Goal: Information Seeking & Learning: Learn about a topic

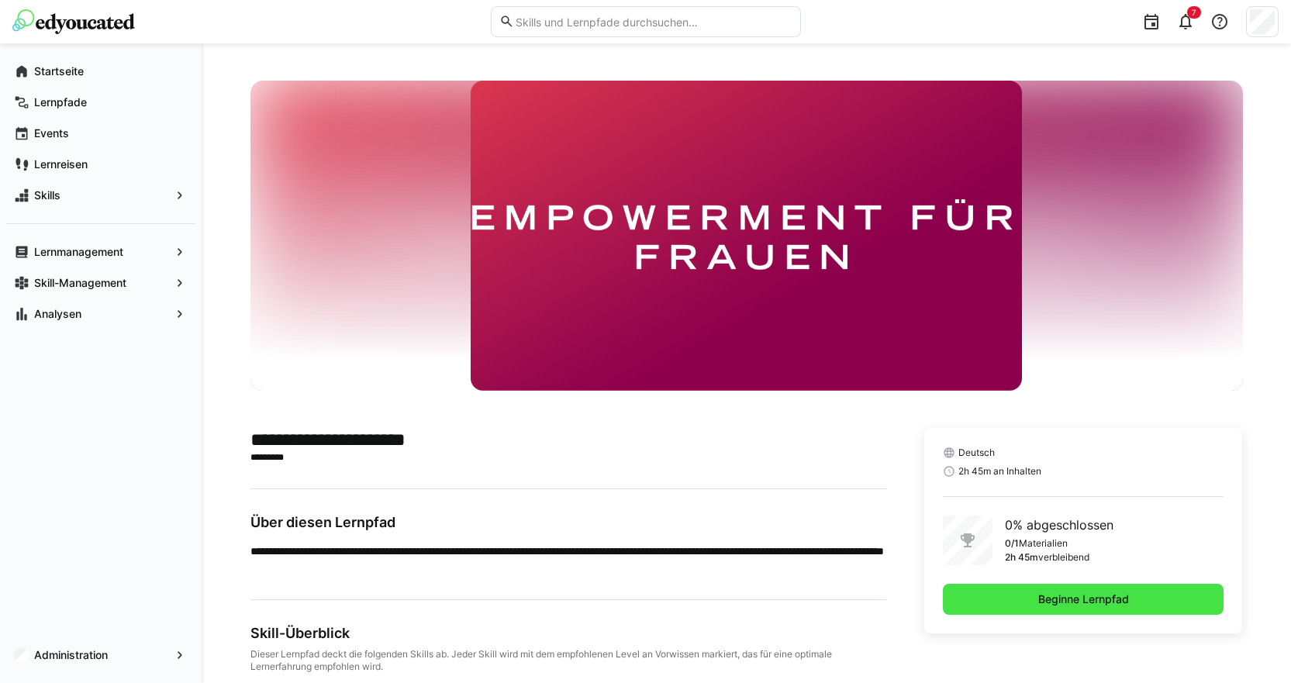
click at [1039, 593] on span "Beginne Lernpfad" at bounding box center [1083, 600] width 95 height 16
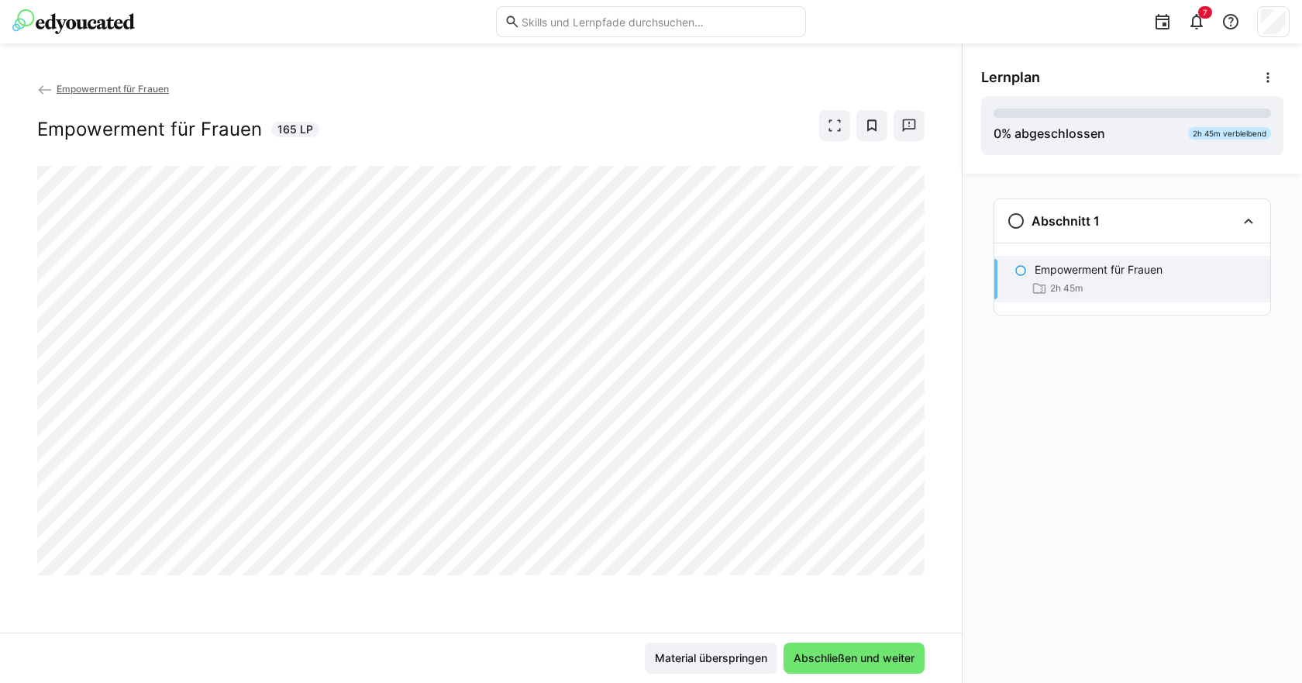
click at [1052, 281] on div "2h 45m" at bounding box center [1057, 289] width 51 height 16
click at [709, 661] on span "Material überspringen" at bounding box center [711, 658] width 117 height 16
click at [81, 26] on img at bounding box center [73, 21] width 122 height 25
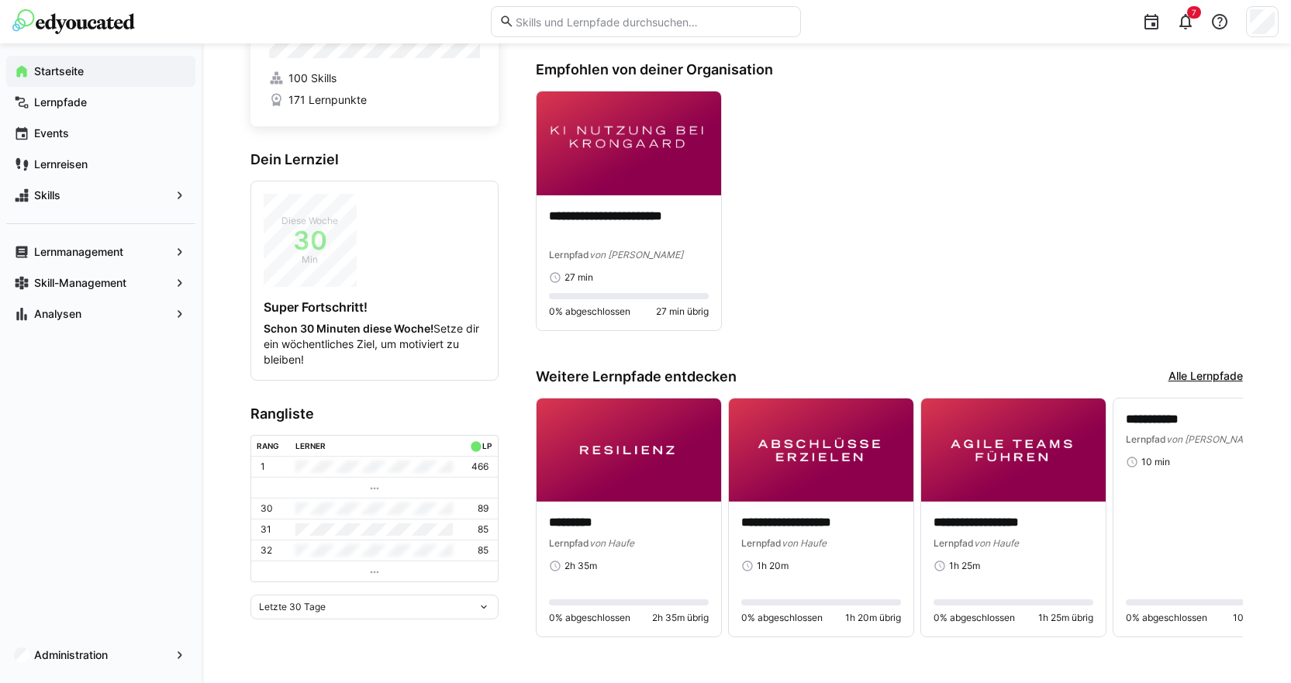
scroll to position [143, 0]
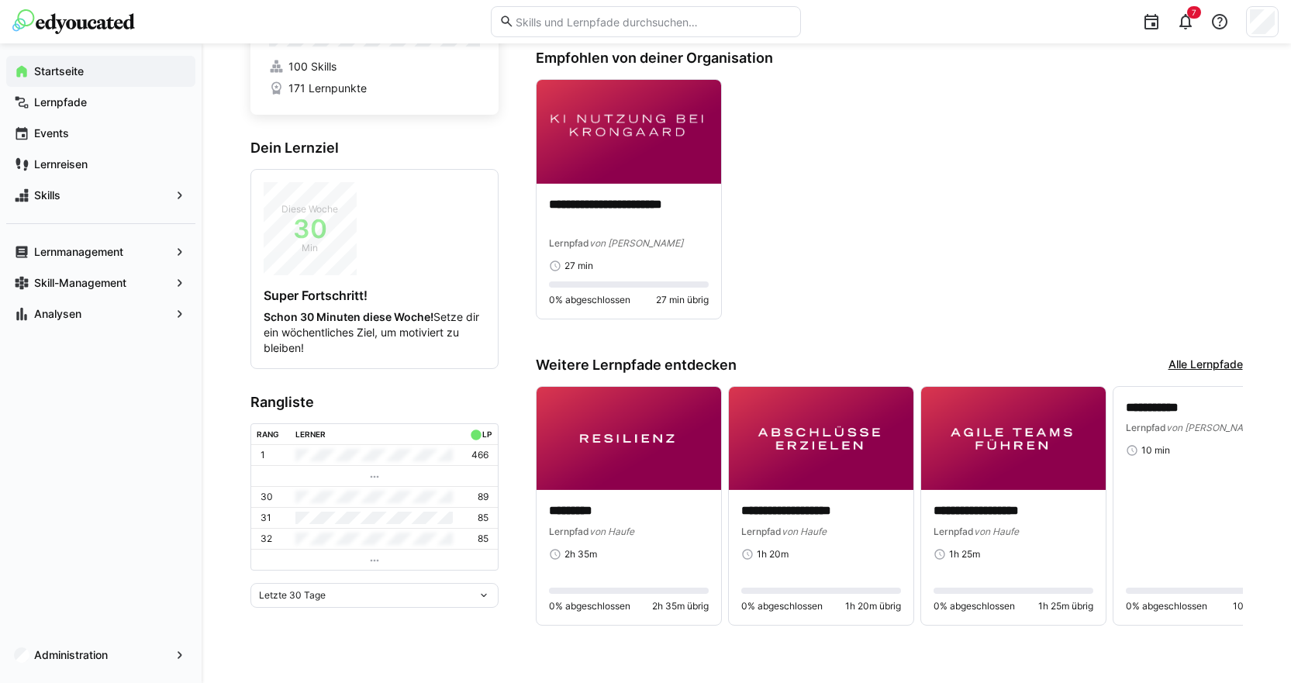
click at [1229, 366] on link "Alle Lernpfade" at bounding box center [1205, 365] width 74 height 17
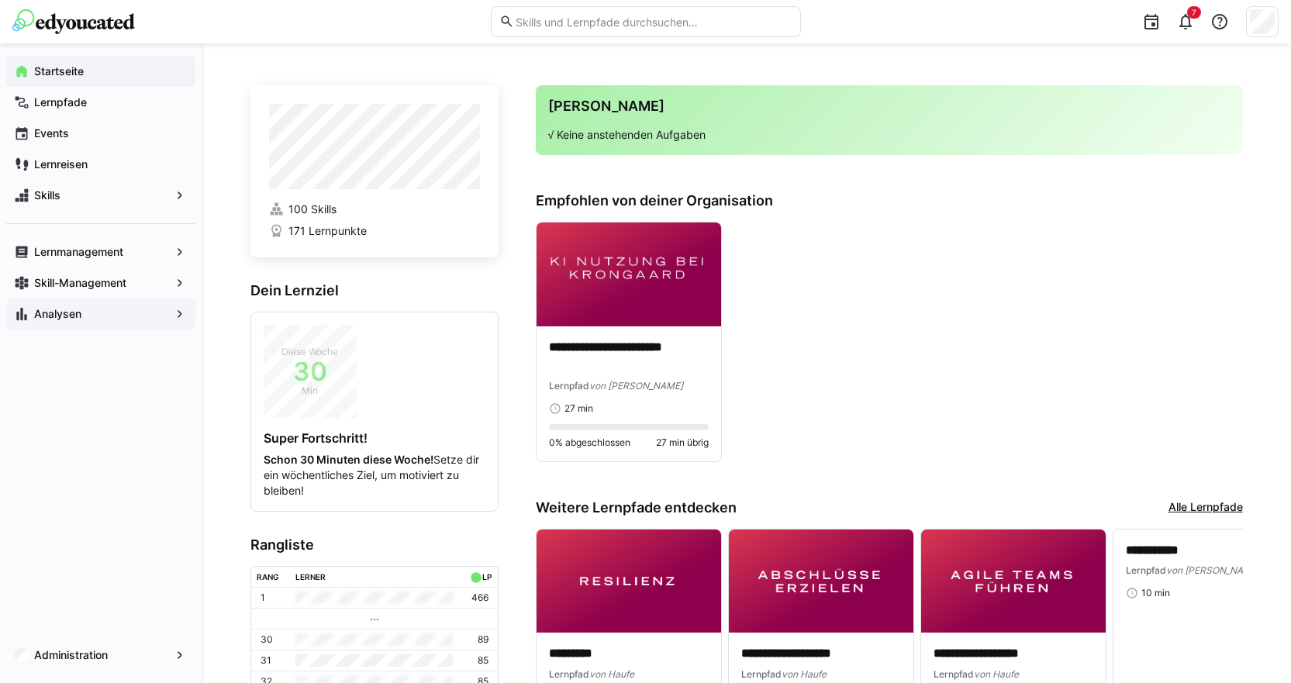
click at [133, 316] on span "Analysen" at bounding box center [101, 314] width 138 height 16
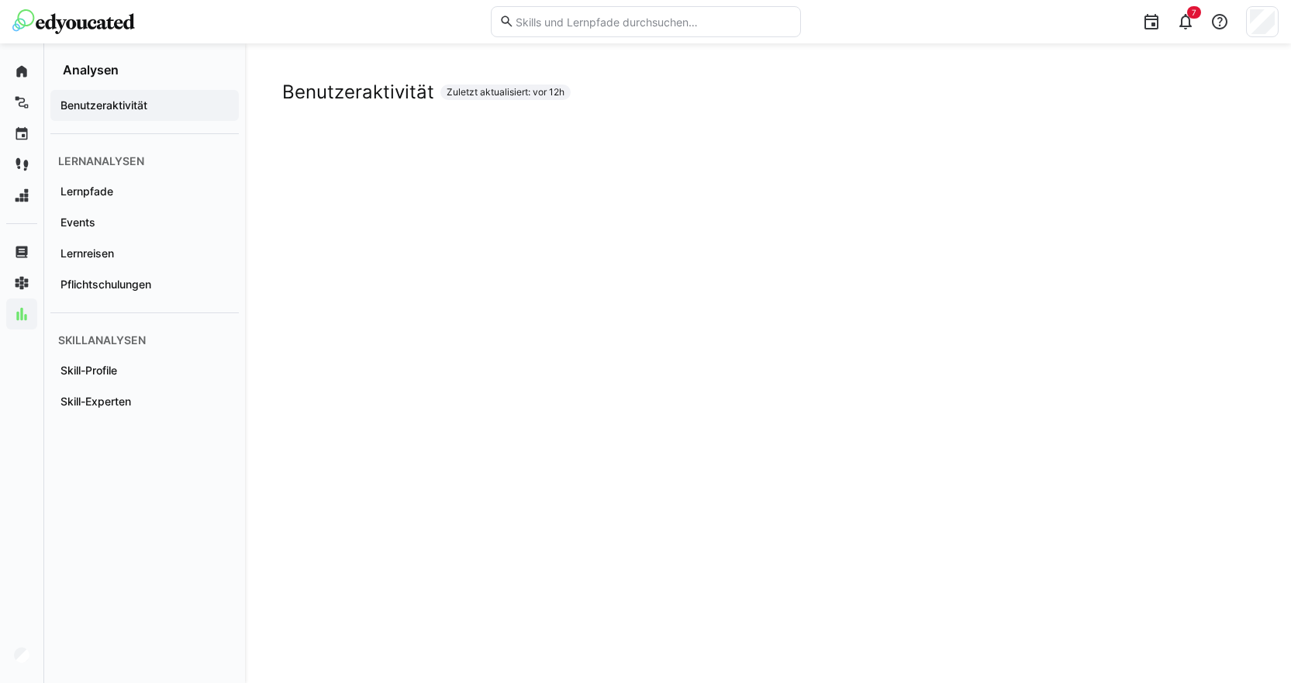
click at [529, 88] on span "Zuletzt aktualisiert: vor 12h" at bounding box center [506, 92] width 118 height 12
click at [544, 93] on span "Zuletzt aktualisiert: vor 12h" at bounding box center [506, 92] width 118 height 12
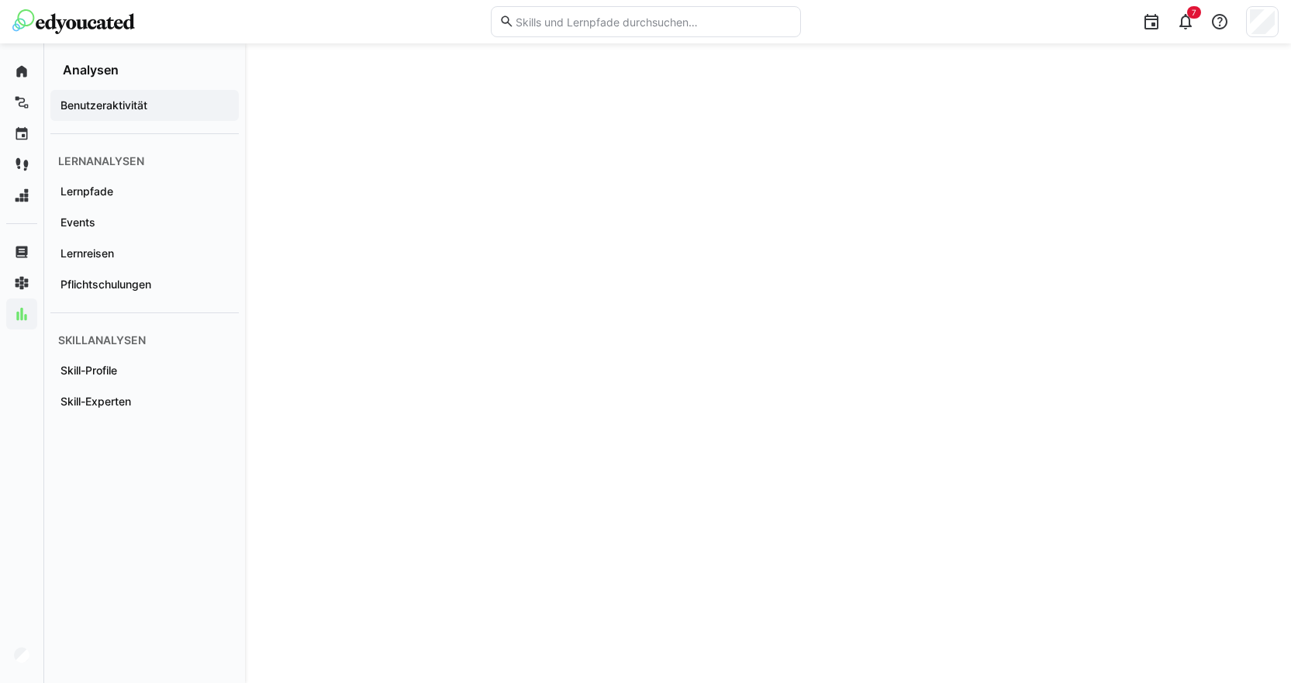
click at [0, 0] on app-navigation-label "Benutzeraktivität" at bounding box center [0, 0] width 0 height 0
click at [0, 0] on app-navigation-label "Lernpfade" at bounding box center [0, 0] width 0 height 0
